Goal: Transaction & Acquisition: Purchase product/service

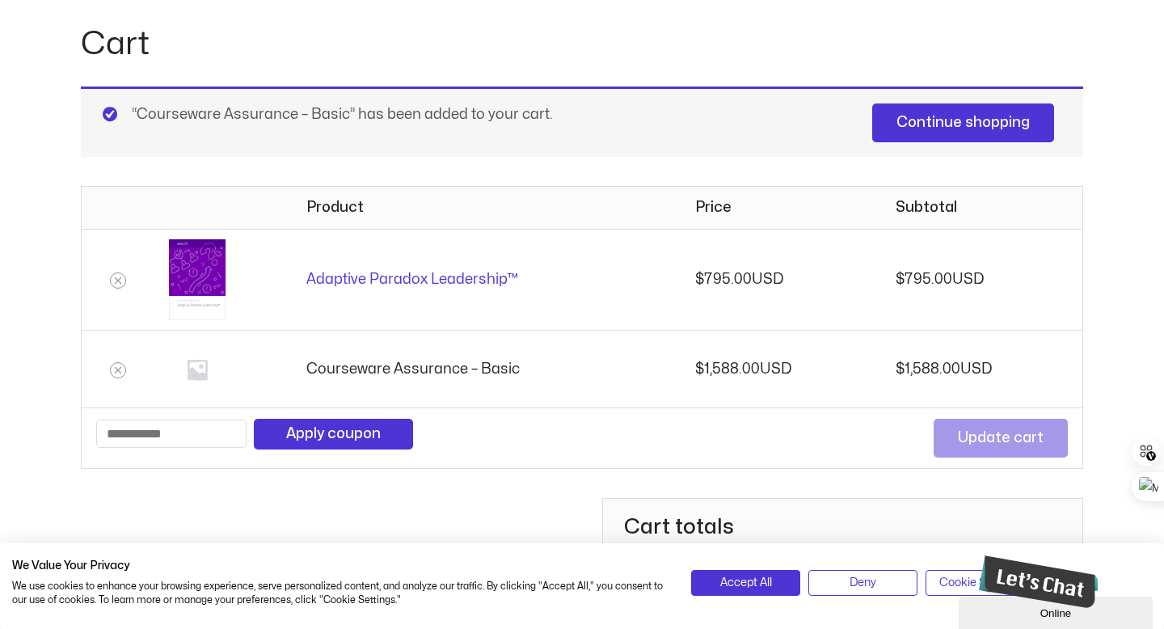
scroll to position [158, 0]
click at [120, 370] on icon "Remove Courseware Assurance - Basic from cart" at bounding box center [118, 370] width 6 height 6
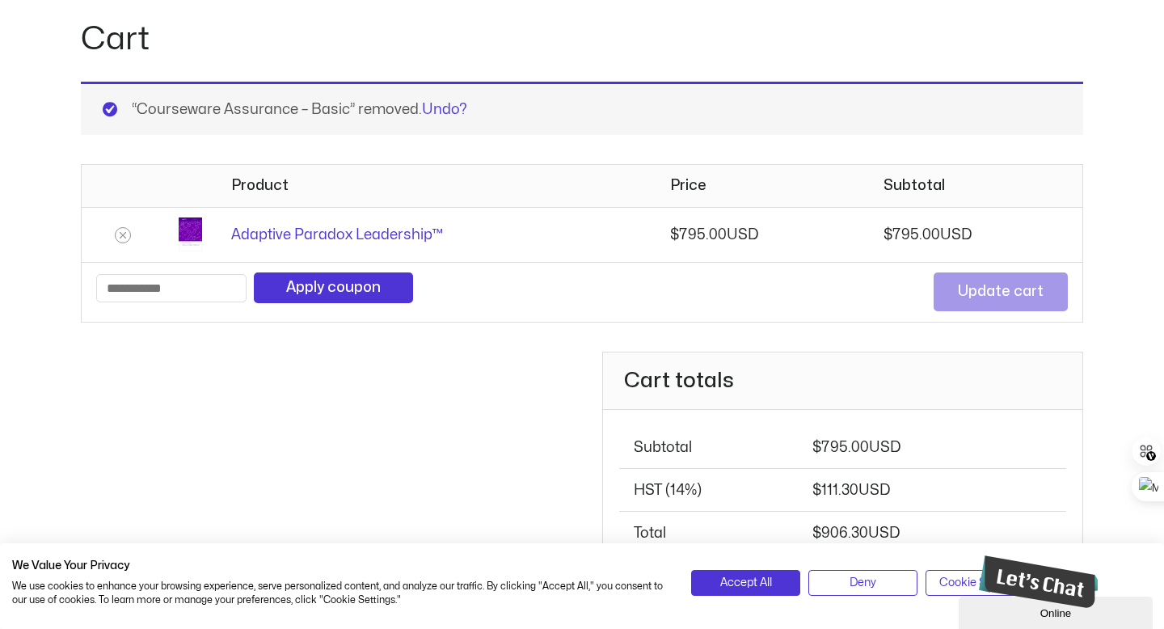
scroll to position [164, 0]
click at [124, 238] on icon "Remove Adaptive Paradox Leadership™ from cart" at bounding box center [122, 235] width 11 height 11
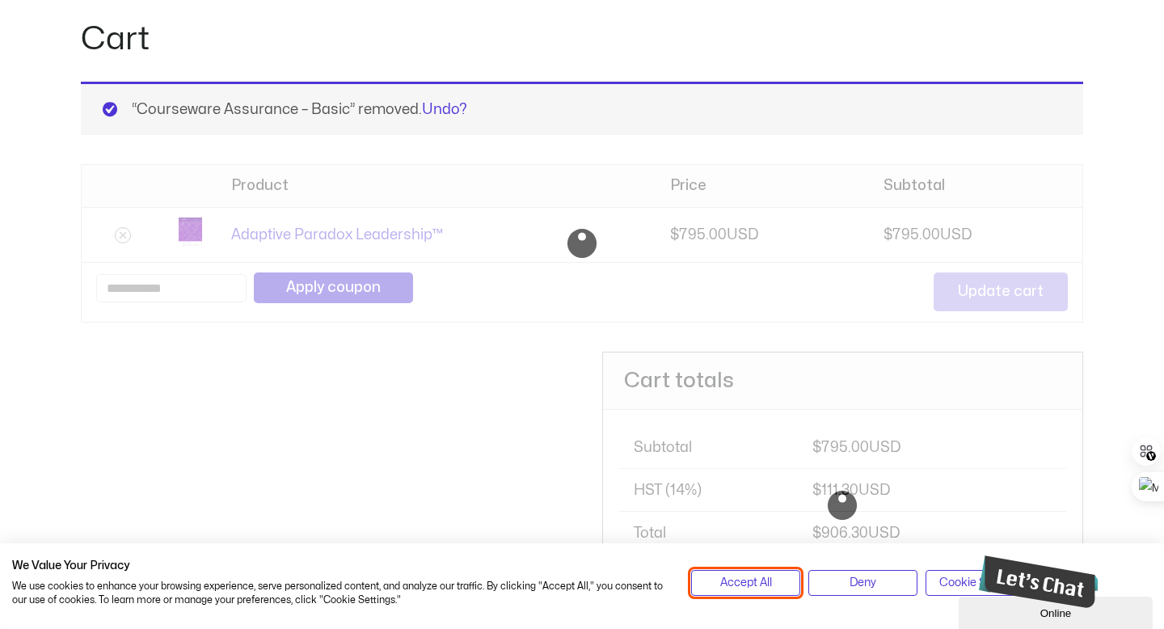
click at [746, 582] on span "Accept All" at bounding box center [746, 583] width 52 height 18
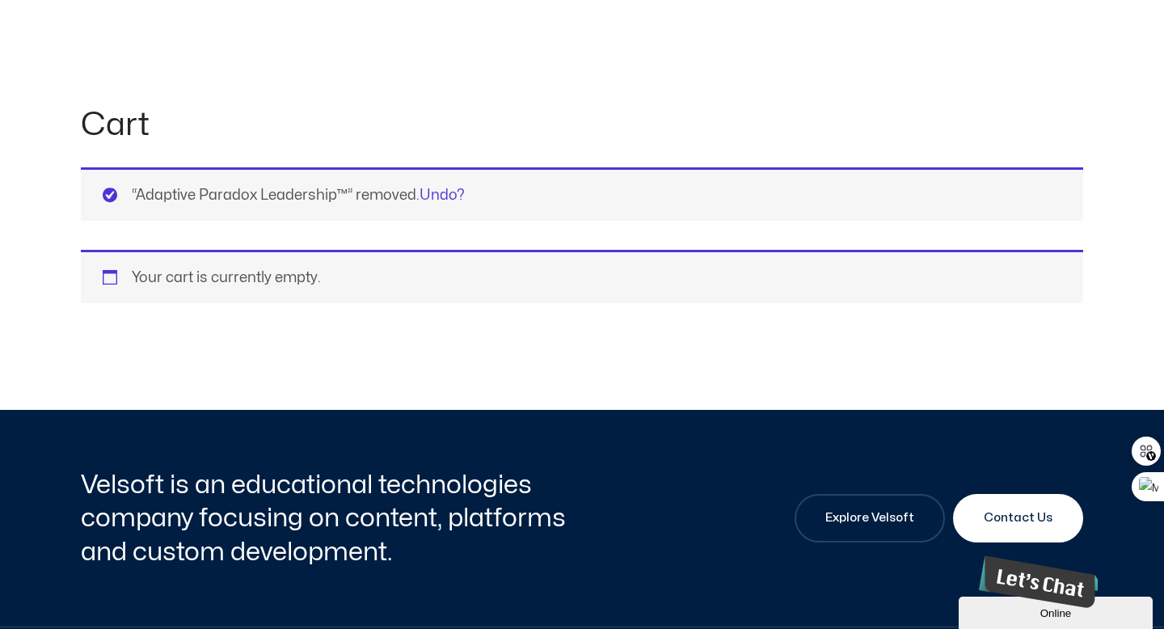
scroll to position [0, 0]
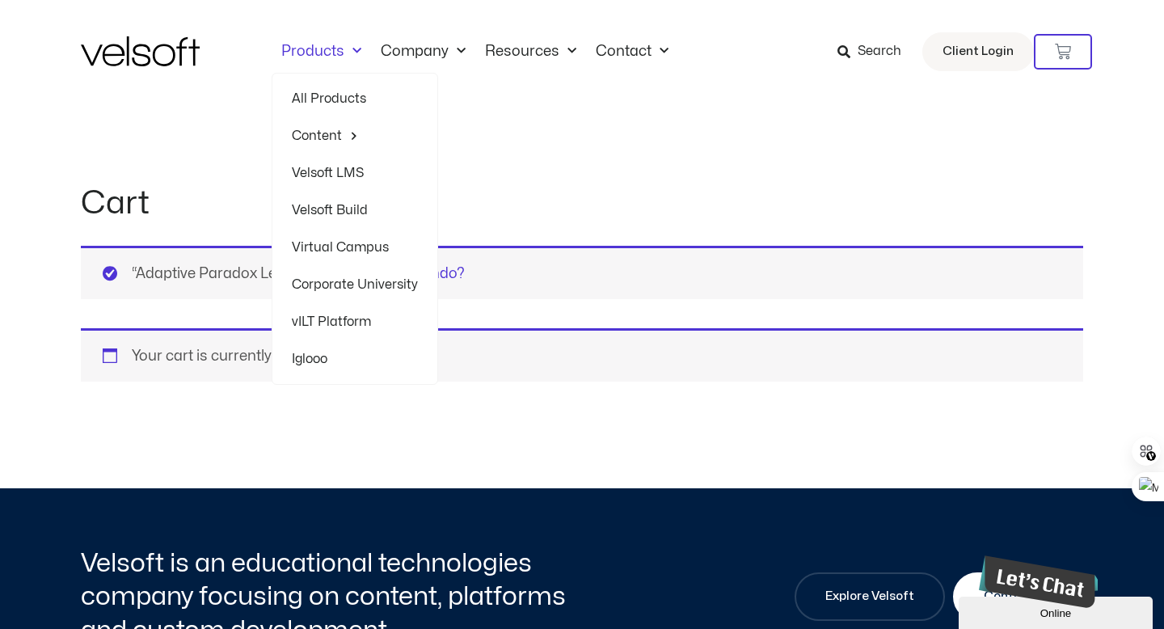
click at [323, 51] on link "Products" at bounding box center [321, 52] width 99 height 18
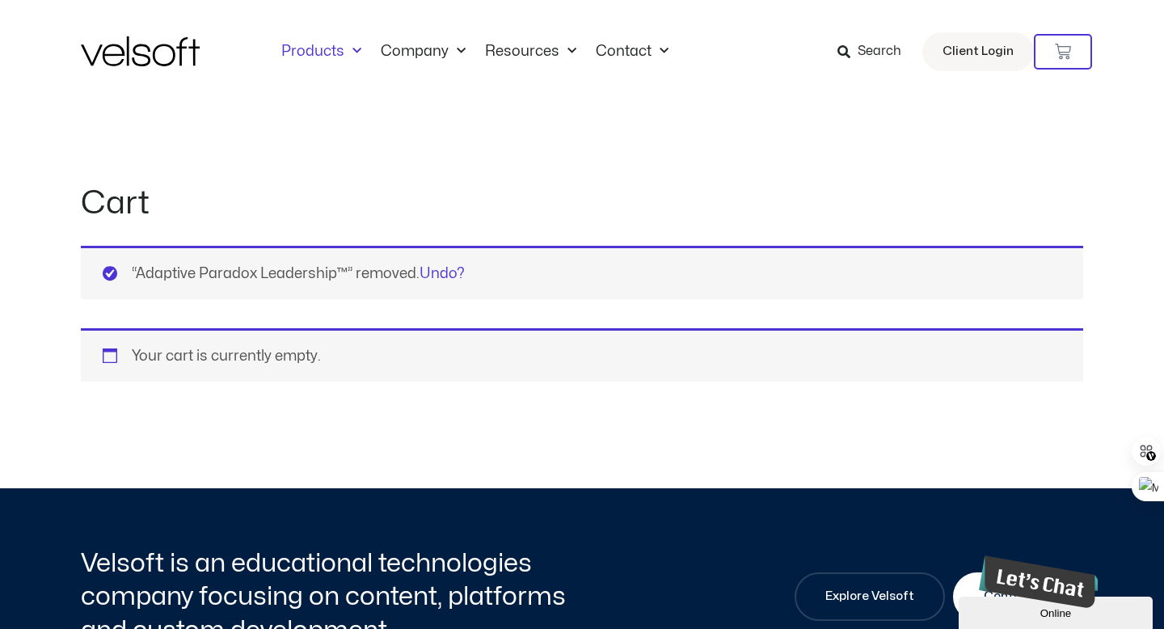
click at [323, 51] on link "Products" at bounding box center [321, 52] width 99 height 18
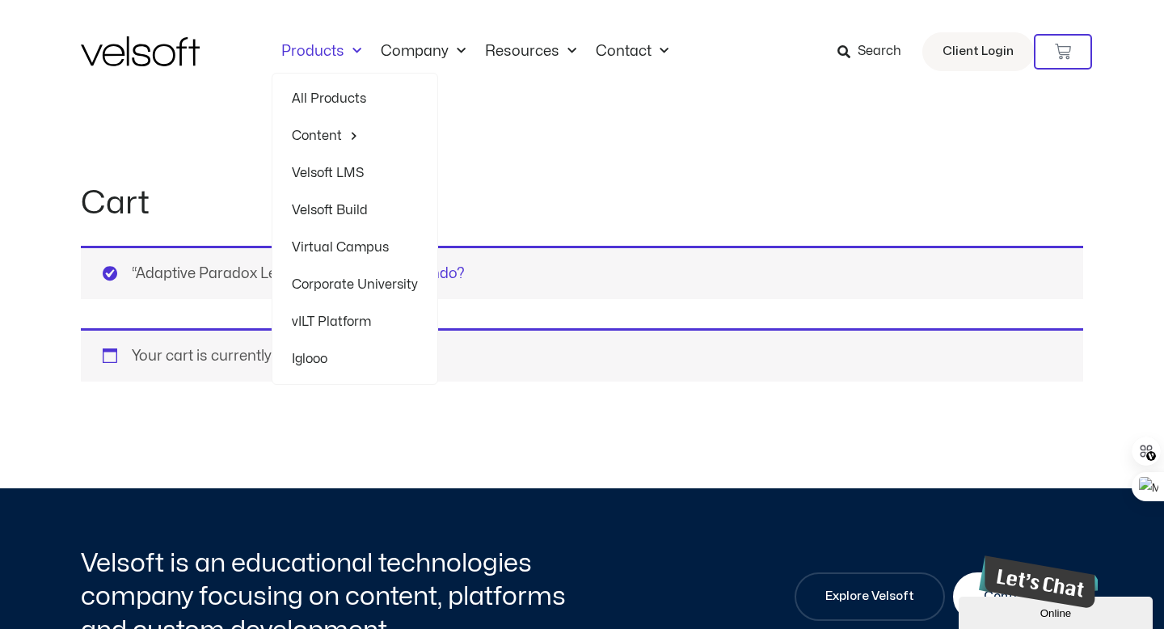
click at [332, 100] on link "All Products" at bounding box center [355, 98] width 126 height 37
